Goal: Information Seeking & Learning: Understand process/instructions

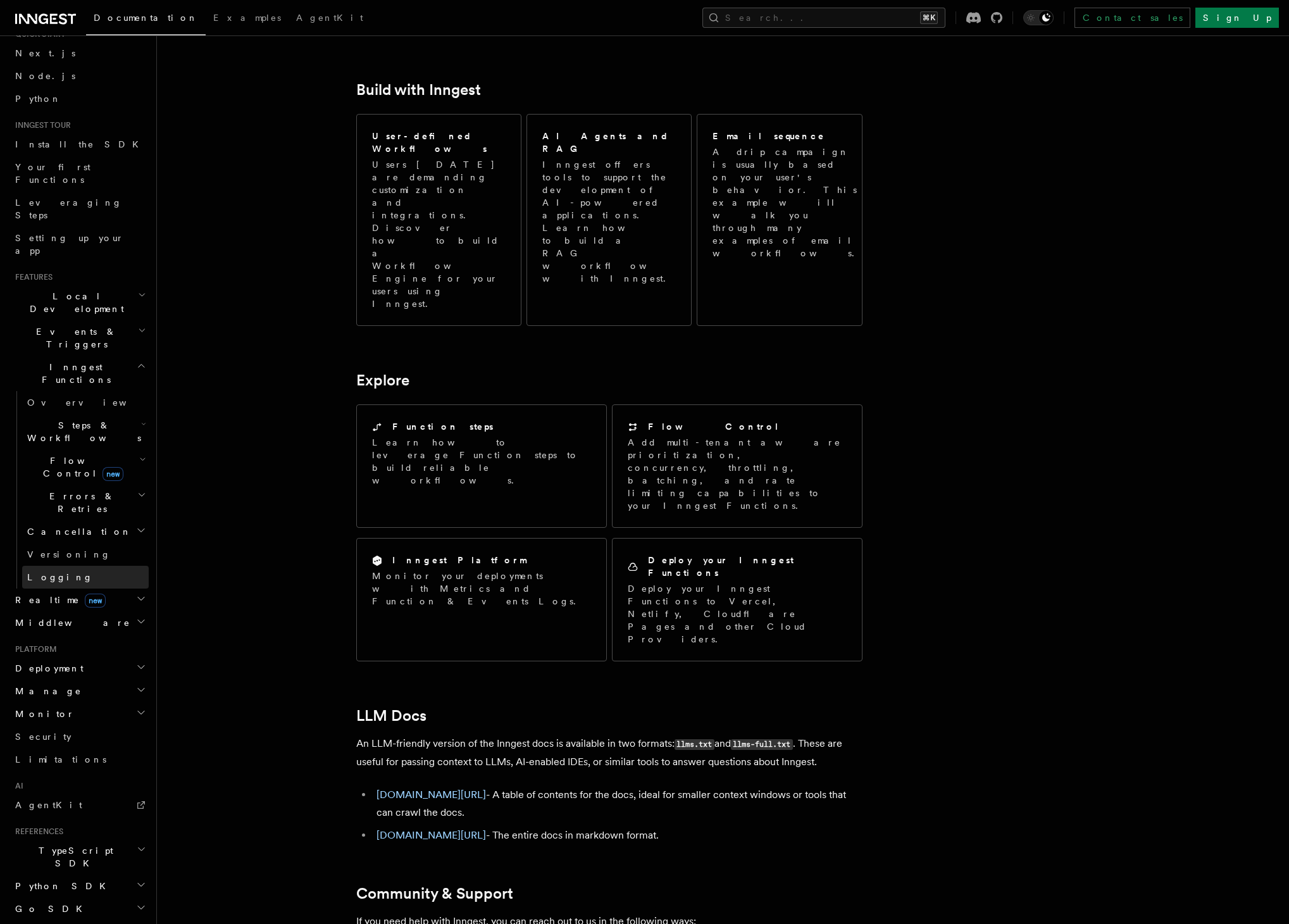
scroll to position [89, 0]
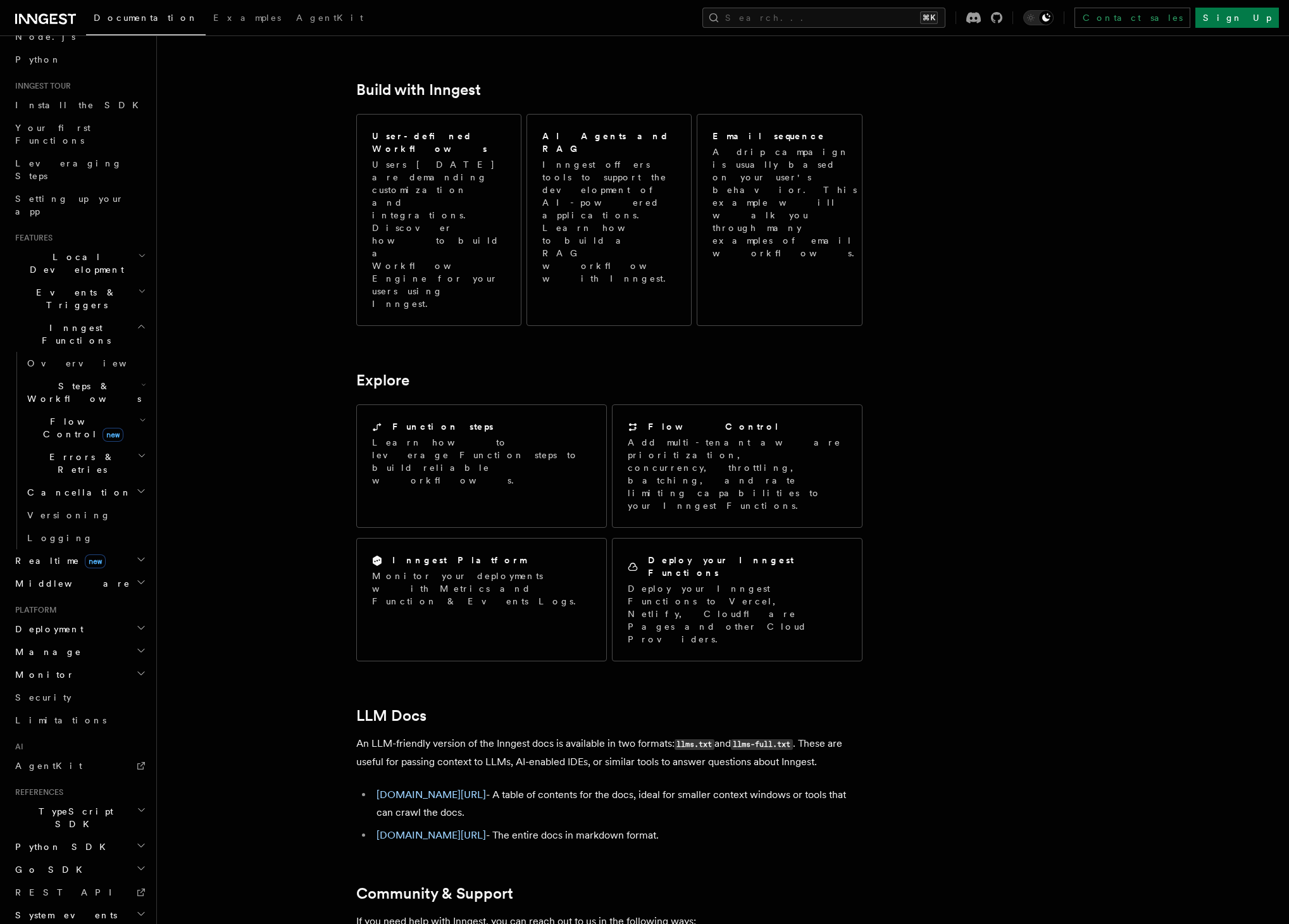
click at [69, 618] on h2 "Deployment" at bounding box center [79, 629] width 139 height 23
click at [76, 618] on h2 "Deployment" at bounding box center [79, 629] width 139 height 23
click at [63, 641] on h2 "Manage" at bounding box center [79, 652] width 139 height 23
click at [65, 641] on h2 "Manage" at bounding box center [79, 652] width 139 height 23
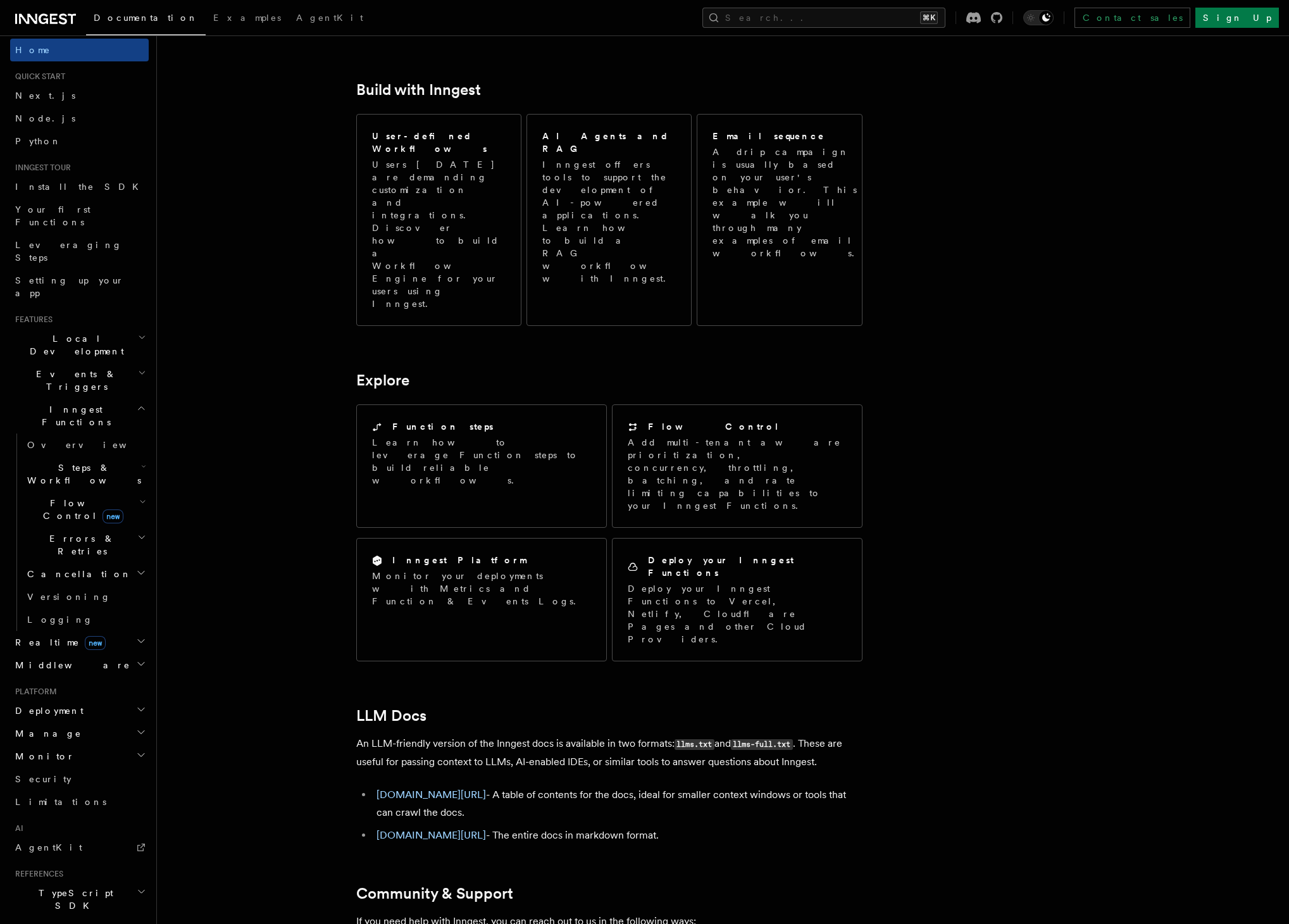
scroll to position [0, 0]
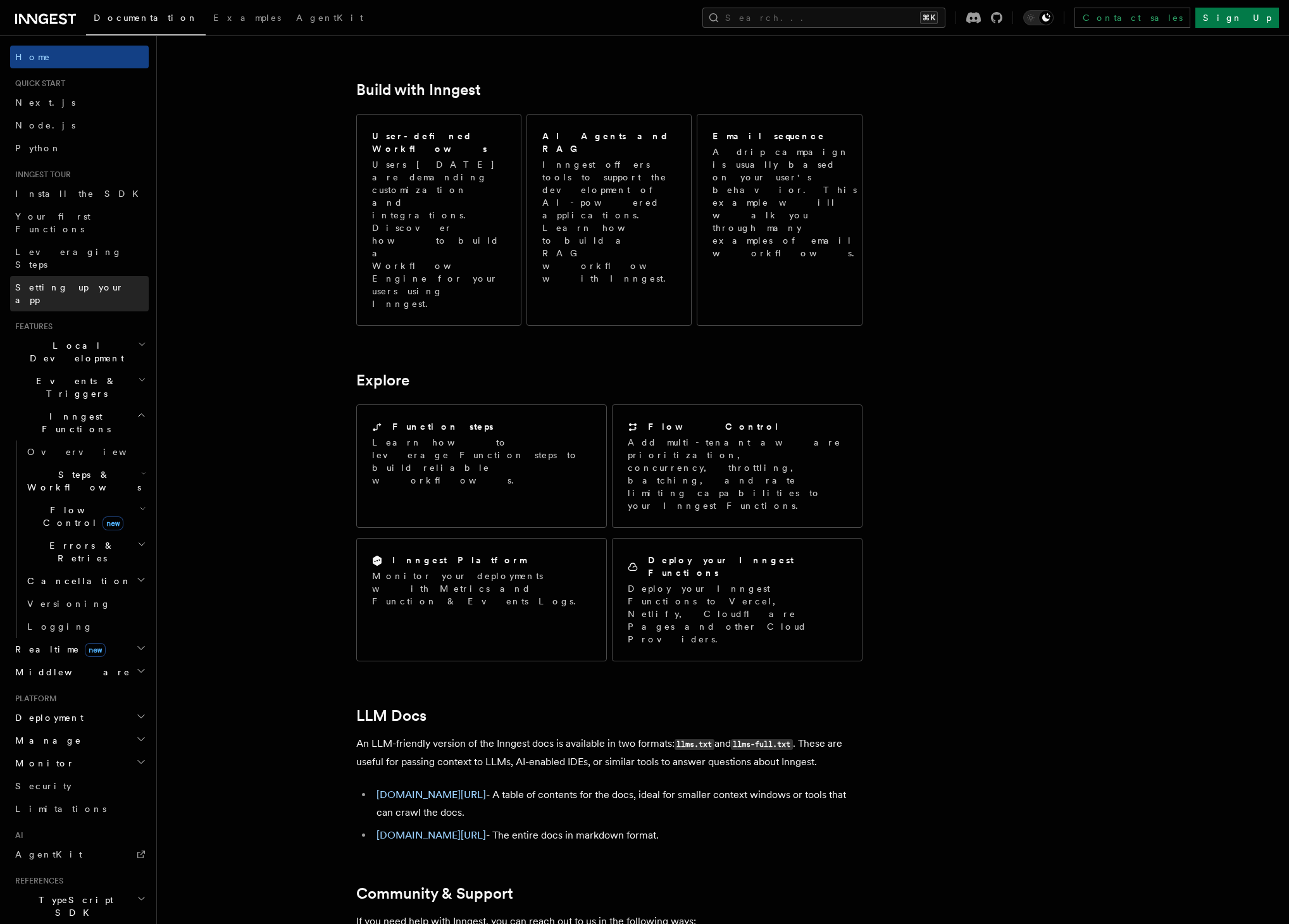
click at [84, 282] on span "Setting up your app" at bounding box center [69, 294] width 109 height 23
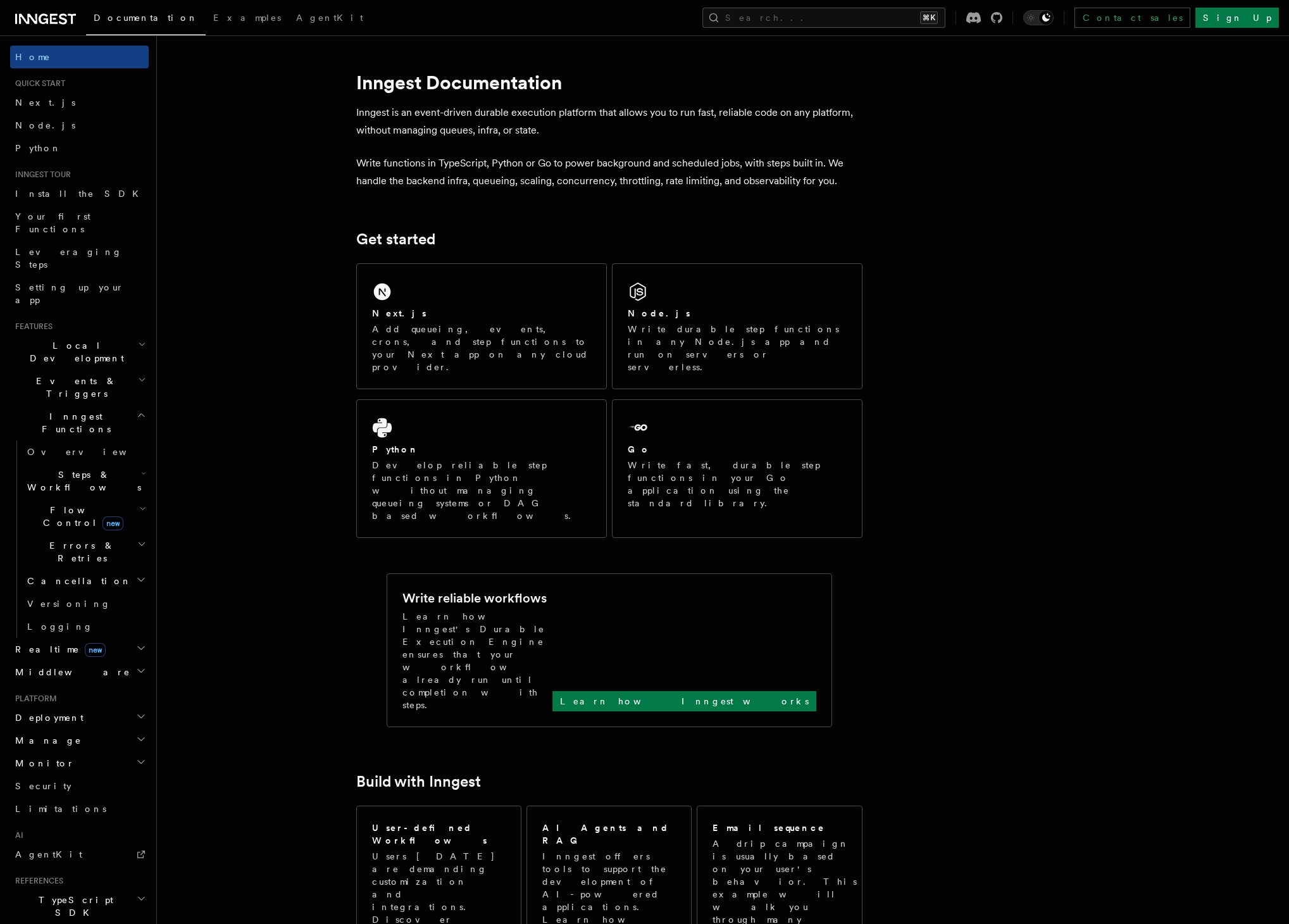
scroll to position [692, 0]
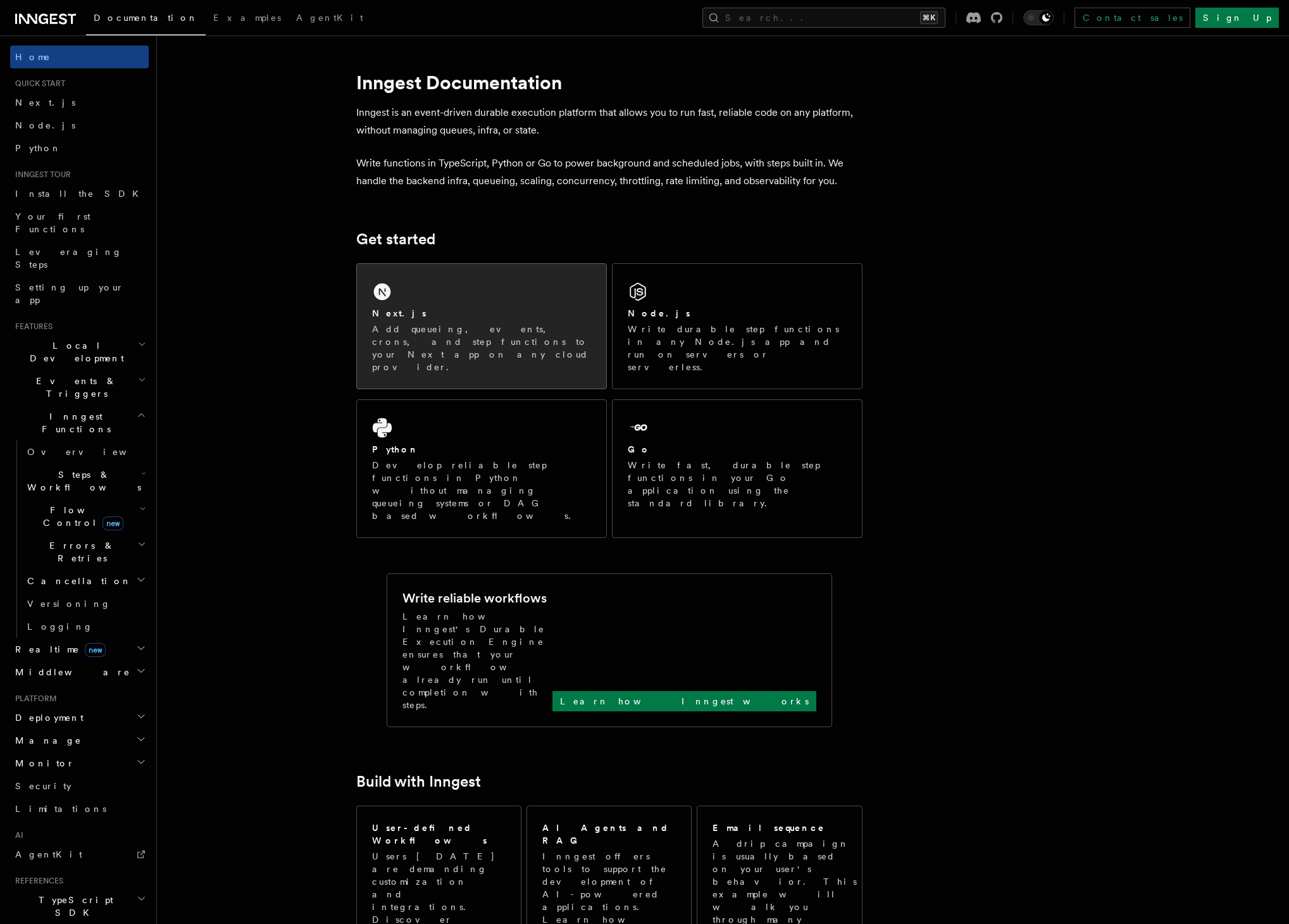
click at [527, 332] on p "Add queueing, events, crons, and step functions to your Next app on any cloud p…" at bounding box center [481, 349] width 219 height 51
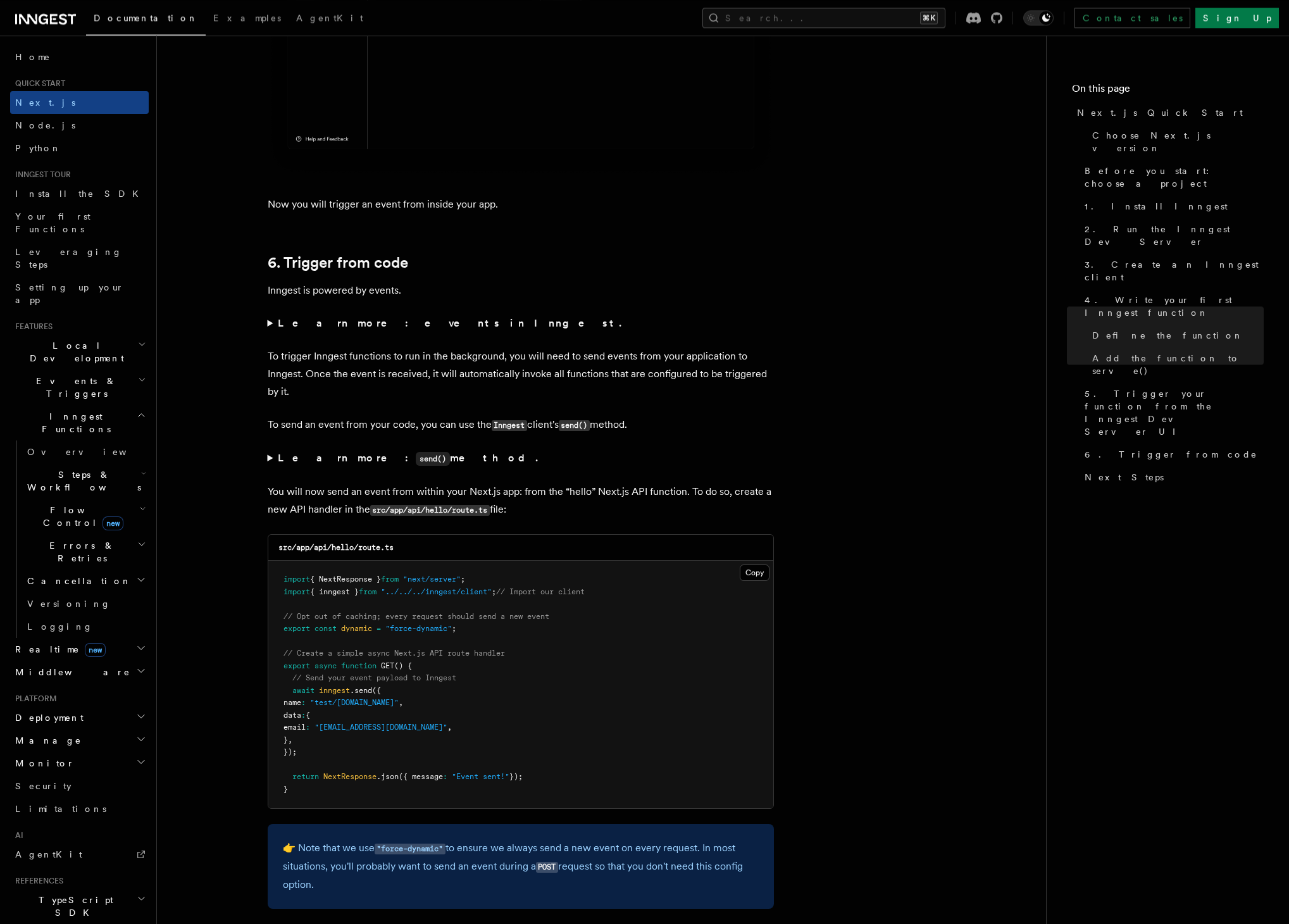
scroll to position [6350, 0]
